Goal: Obtain resource: Download file/media

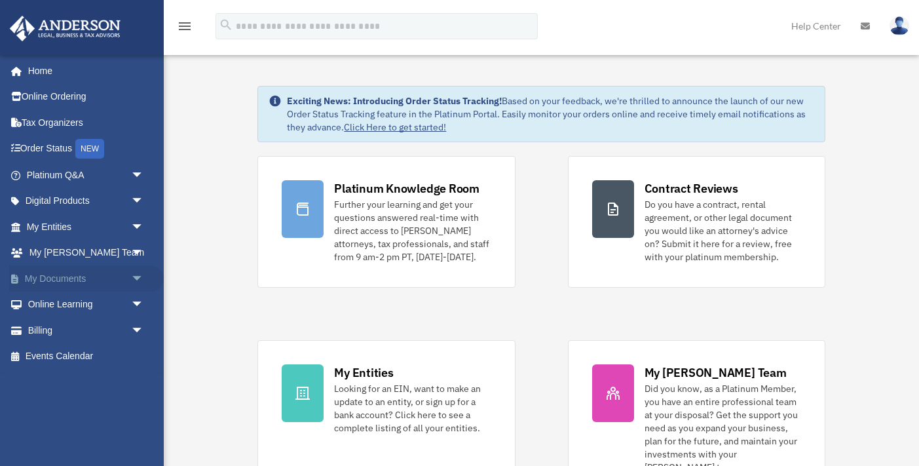
click at [138, 273] on span "arrow_drop_down" at bounding box center [144, 278] width 26 height 27
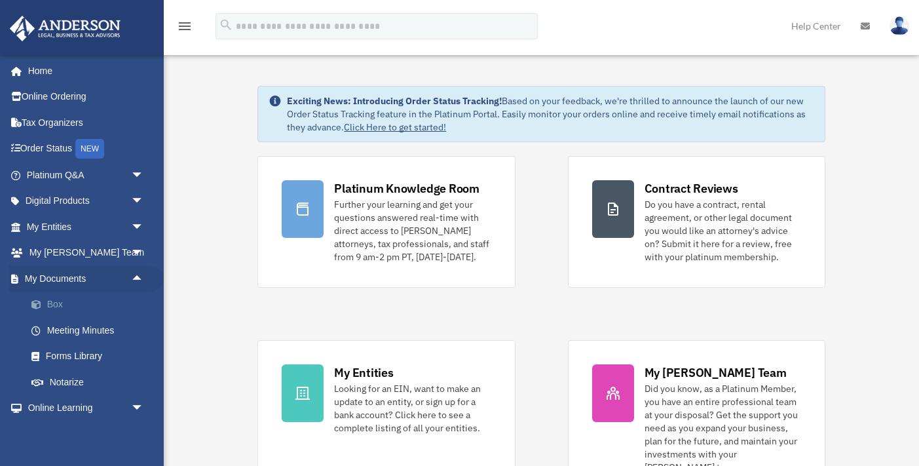
click at [60, 303] on link "Box" at bounding box center [90, 305] width 145 height 26
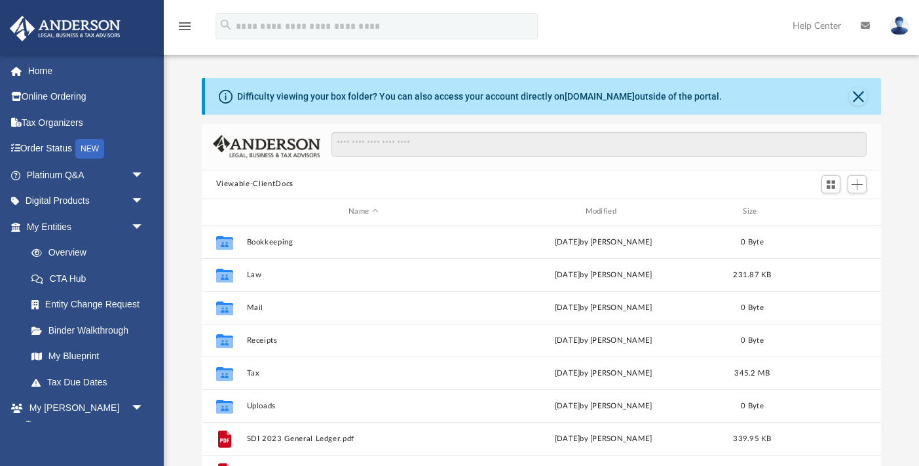
scroll to position [298, 679]
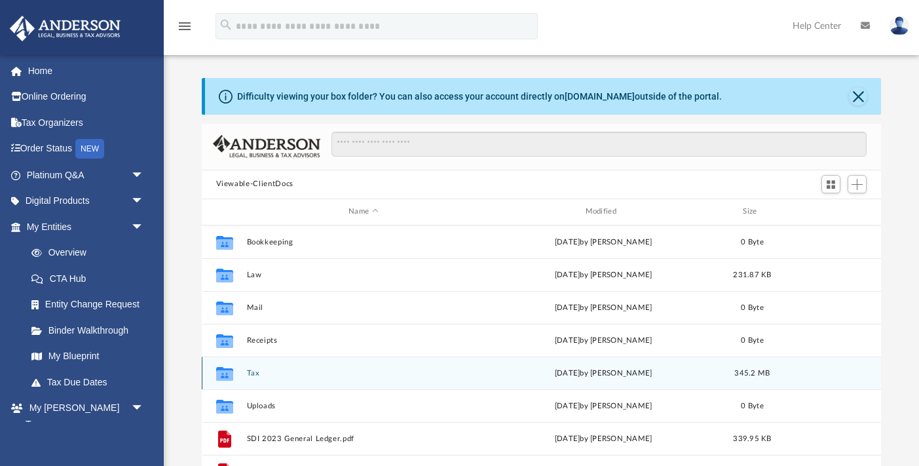
click at [255, 373] on button "Tax" at bounding box center [363, 373] width 234 height 9
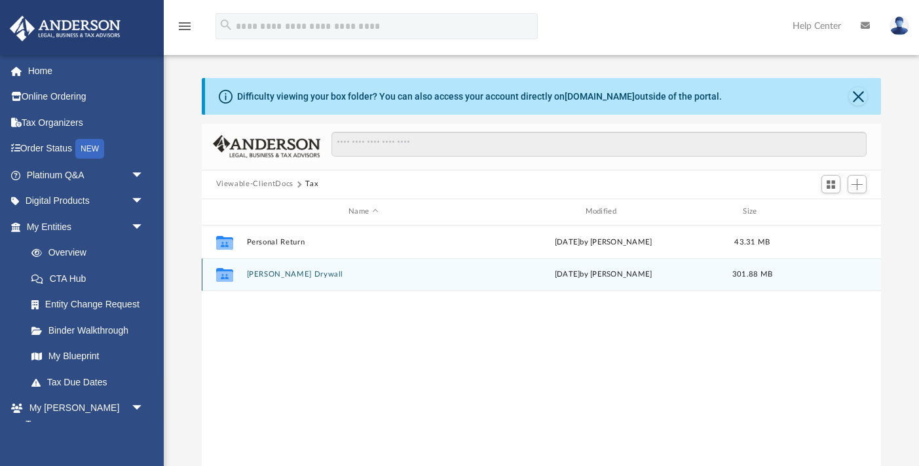
click at [293, 279] on div "Collaborated Folder Shurtliff Drywall Mon Aug 11 2025 by Noelia Mata Aguirre 30…" at bounding box center [542, 274] width 680 height 33
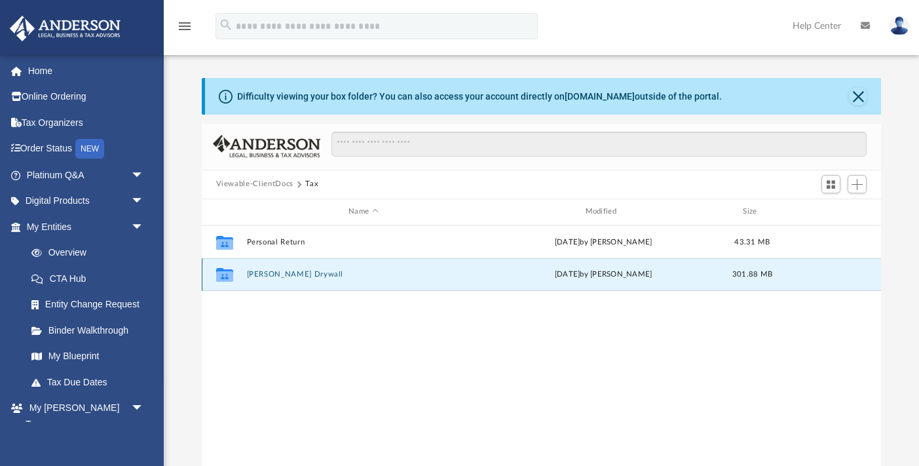
click at [287, 278] on button "Shurtliff Drywall" at bounding box center [363, 274] width 234 height 9
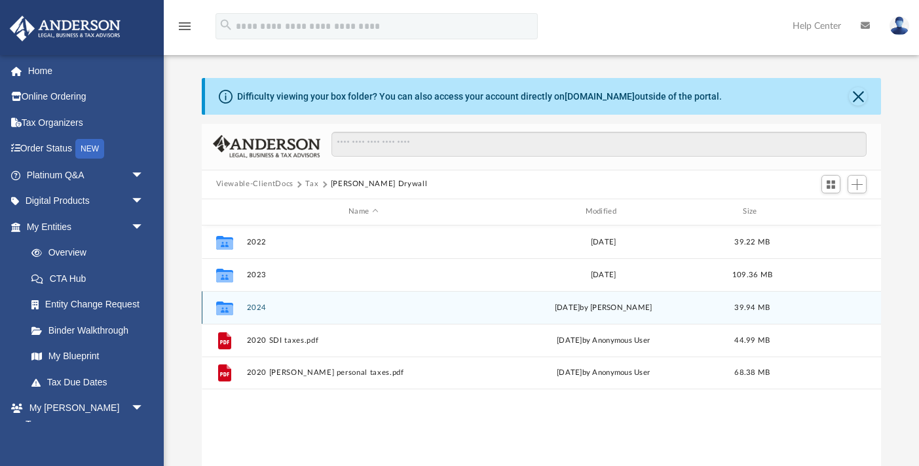
click at [257, 309] on button "2024" at bounding box center [363, 307] width 234 height 9
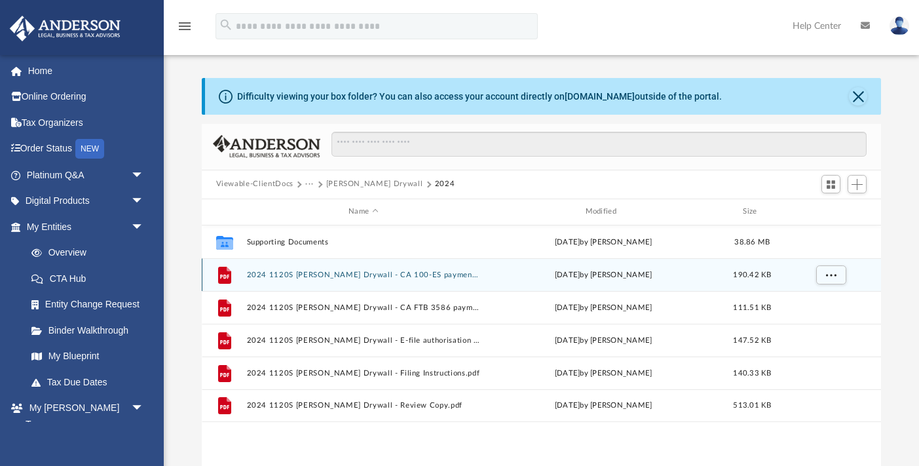
click at [432, 272] on button "2024 1120S Shurtliff Drywall - CA 100-ES payment voucher.pdf" at bounding box center [363, 275] width 234 height 9
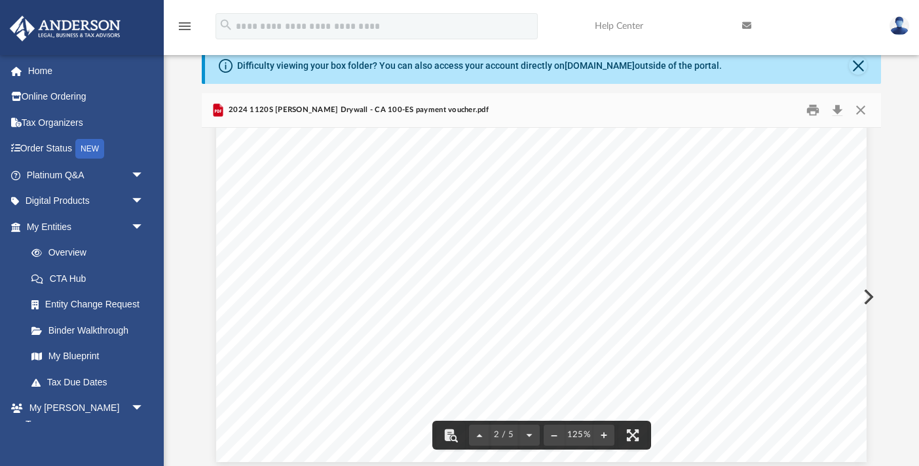
scroll to position [1532, 0]
click at [859, 113] on button "Close" at bounding box center [861, 110] width 24 height 20
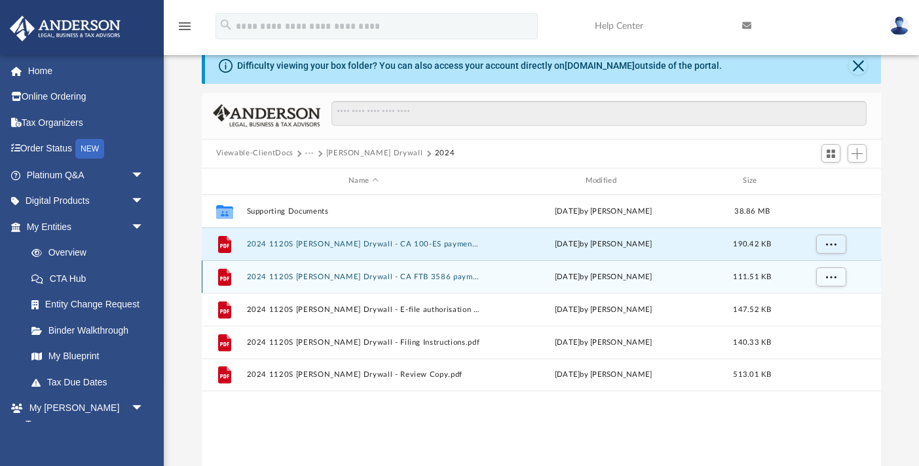
click at [444, 274] on button "2024 1120S Shurtliff Drywall - CA FTB 3586 payment voucher.pdf" at bounding box center [363, 277] width 234 height 9
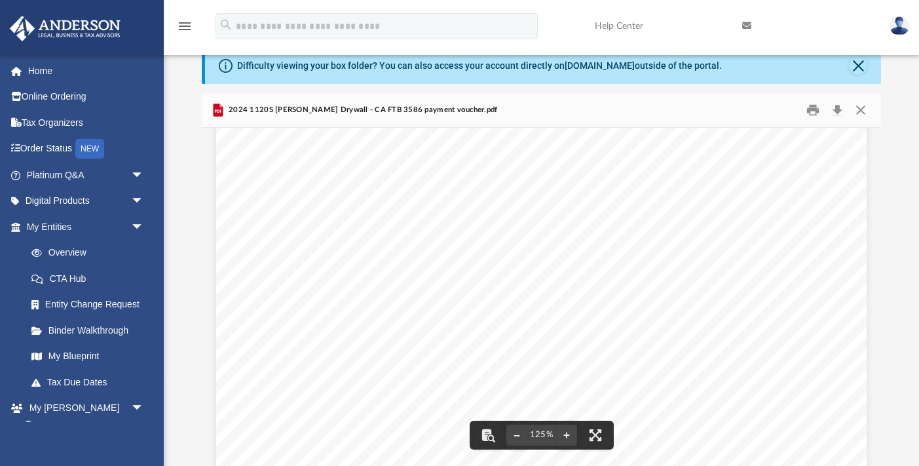
scroll to position [583, 0]
click at [861, 112] on button "Close" at bounding box center [861, 110] width 24 height 20
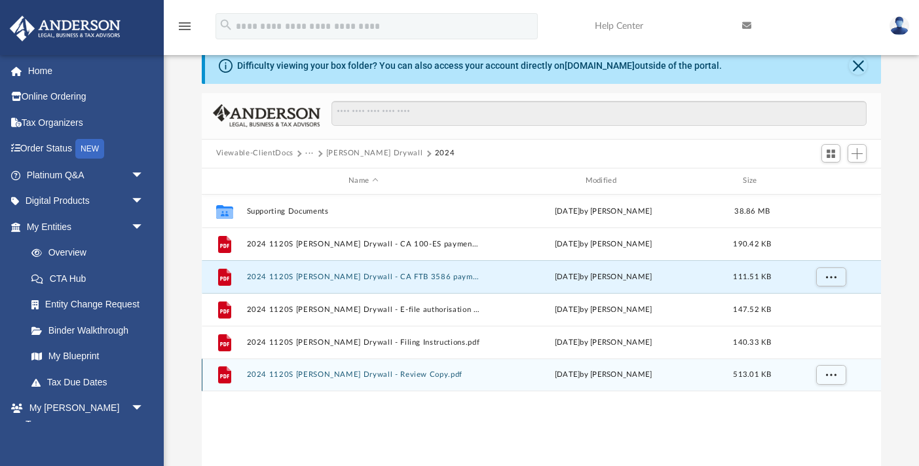
click at [396, 375] on button "2024 1120S Shurtliff Drywall - Review Copy.pdf" at bounding box center [363, 374] width 234 height 9
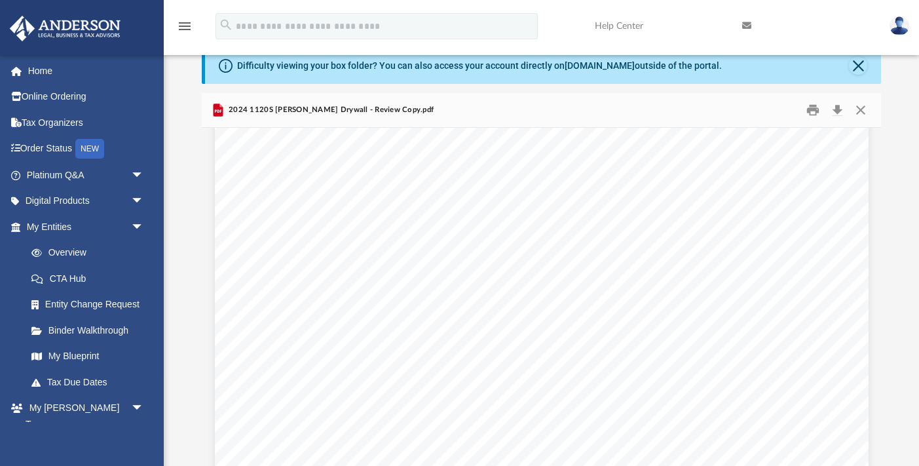
scroll to position [11606, 0]
